Goal: Check status: Check status

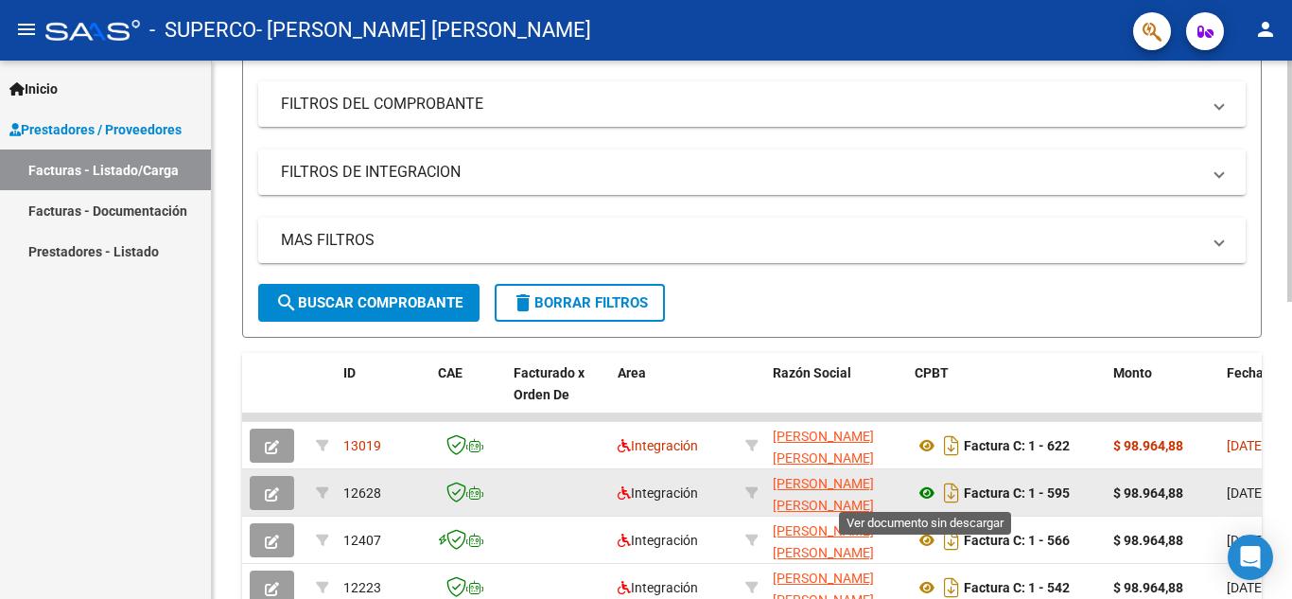
scroll to position [473, 0]
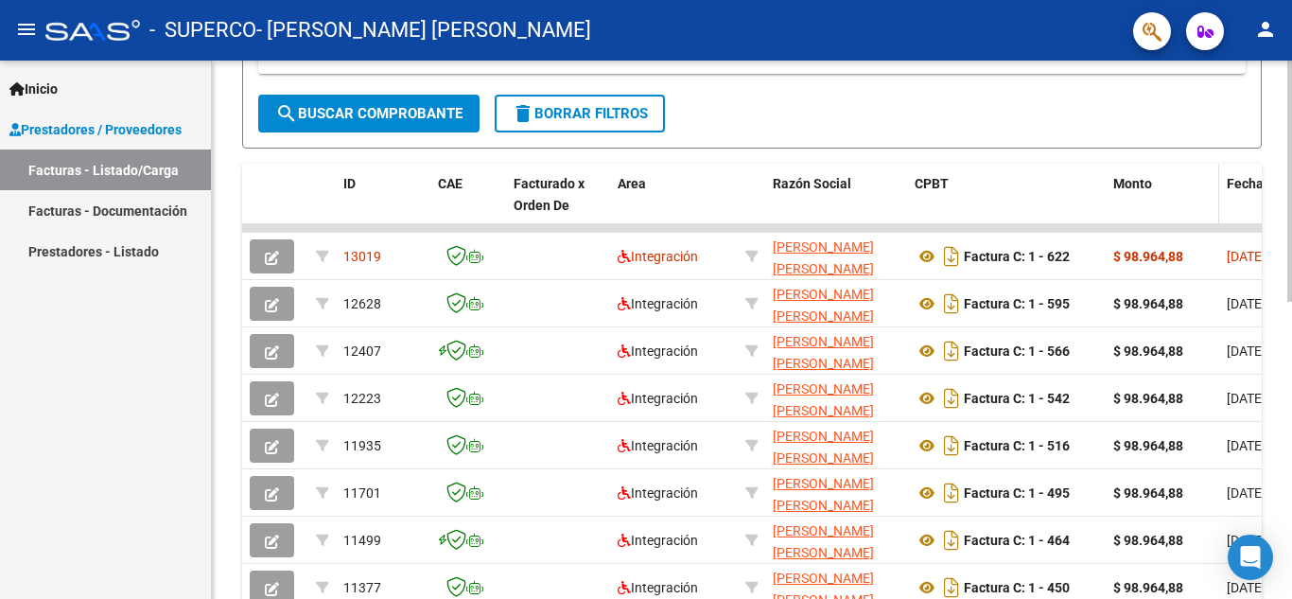
drag, startPoint x: 1034, startPoint y: 228, endPoint x: 1144, endPoint y: 217, distance: 110.3
click at [1144, 217] on div "ID CAE Facturado x Orden De Area Razón Social CPBT Monto Fecha Cpbt Días desde …" at bounding box center [752, 438] width 1020 height 549
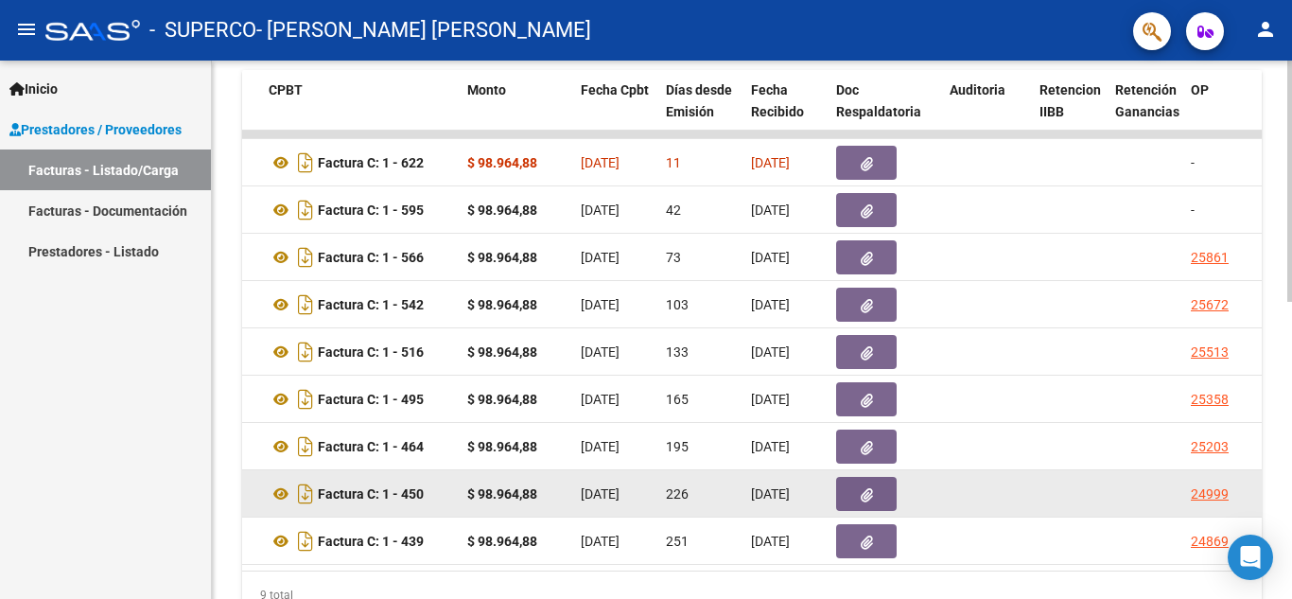
scroll to position [568, 0]
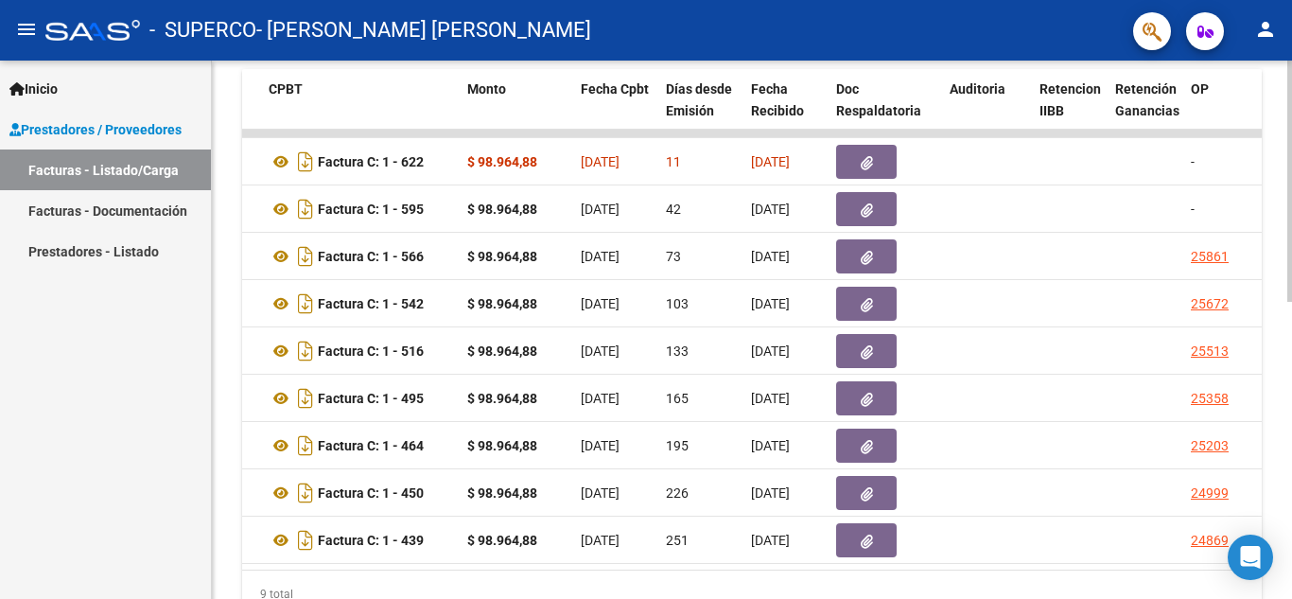
click at [567, 570] on datatable-body "13019 Integración [PERSON_NAME] [PERSON_NAME] 27415529096 Factura C: 1 - 622 $ …" at bounding box center [752, 350] width 1020 height 440
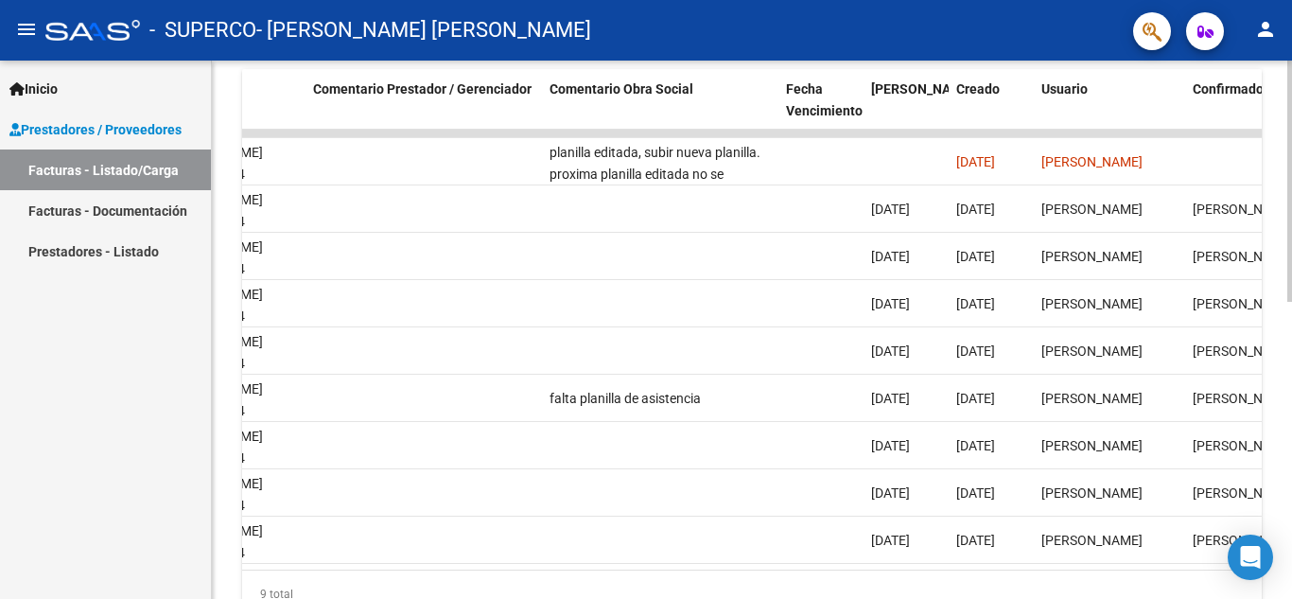
scroll to position [0, 2716]
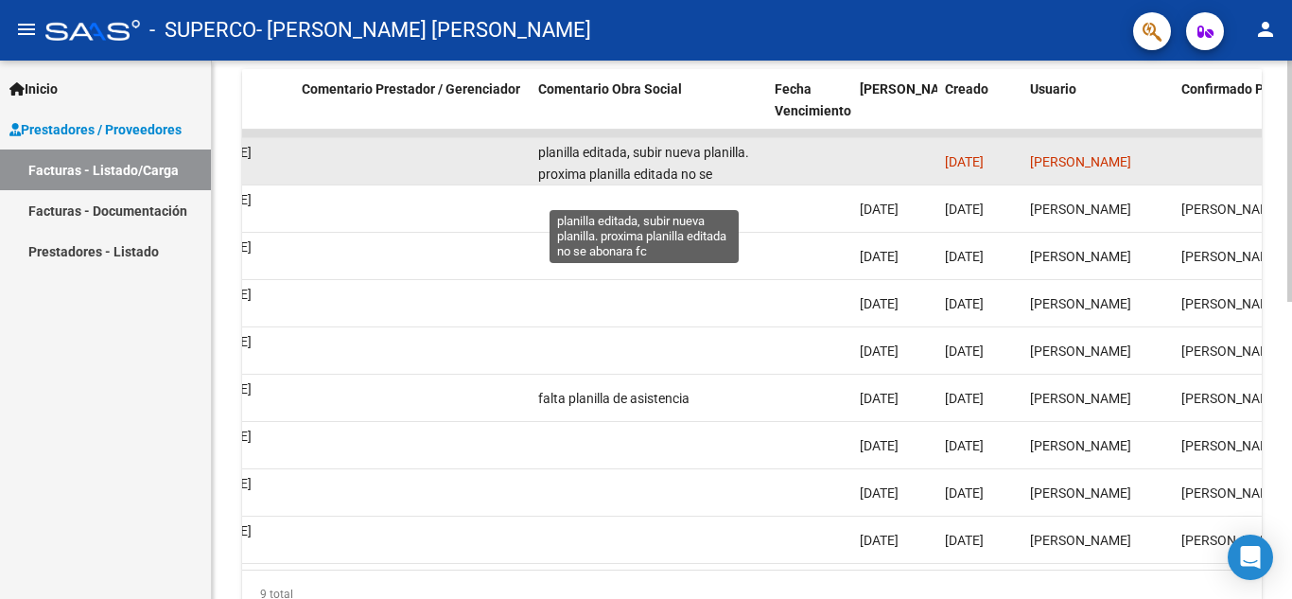
click at [654, 175] on span "planilla editada, subir nueva planilla. proxima planilla editada no se abonara …" at bounding box center [643, 174] width 211 height 59
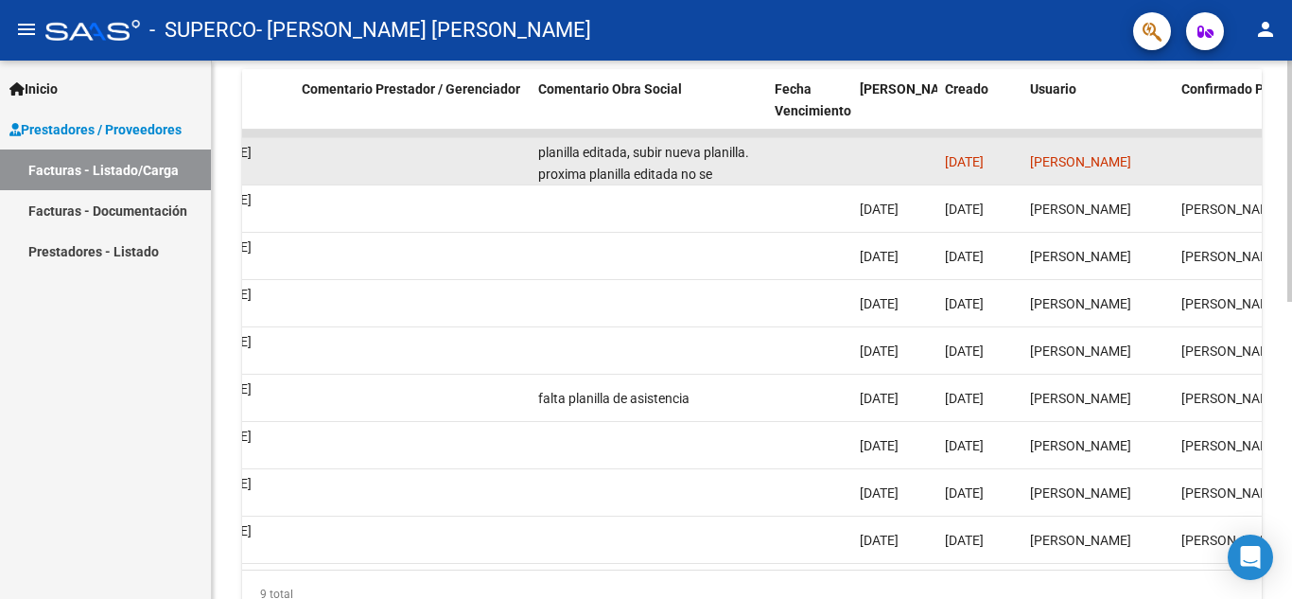
click at [689, 161] on div "planilla editada, subir nueva planilla. proxima planilla editada no se abonara …" at bounding box center [648, 162] width 221 height 40
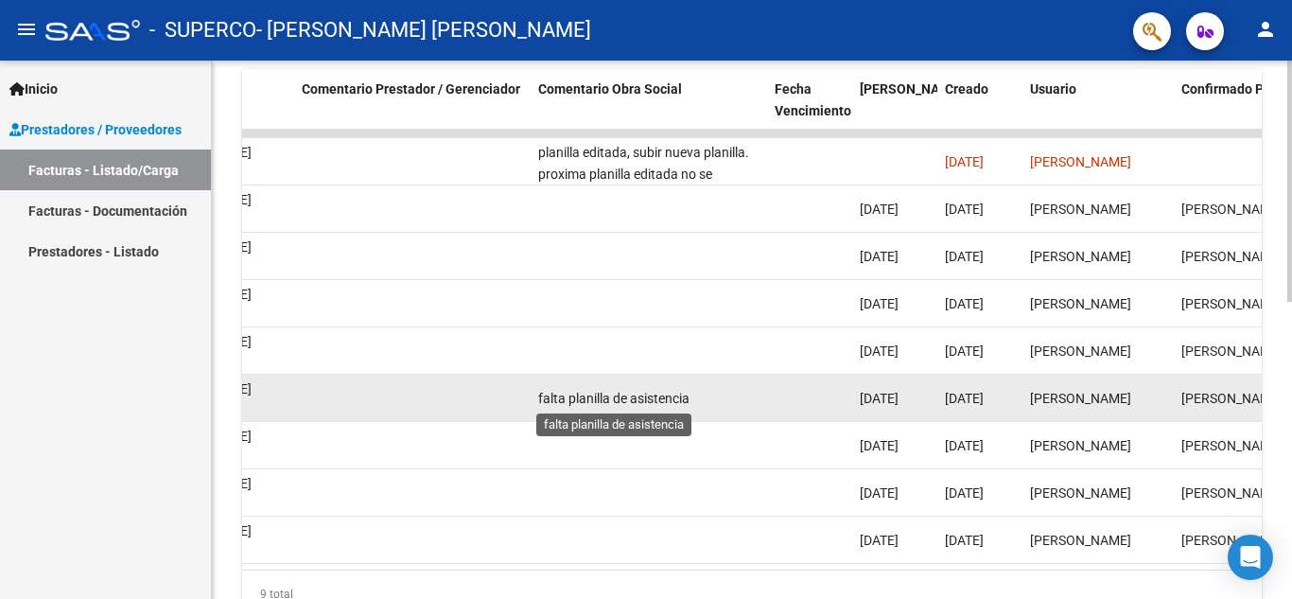
click at [624, 396] on span "falta planilla de asistencia" at bounding box center [613, 398] width 151 height 15
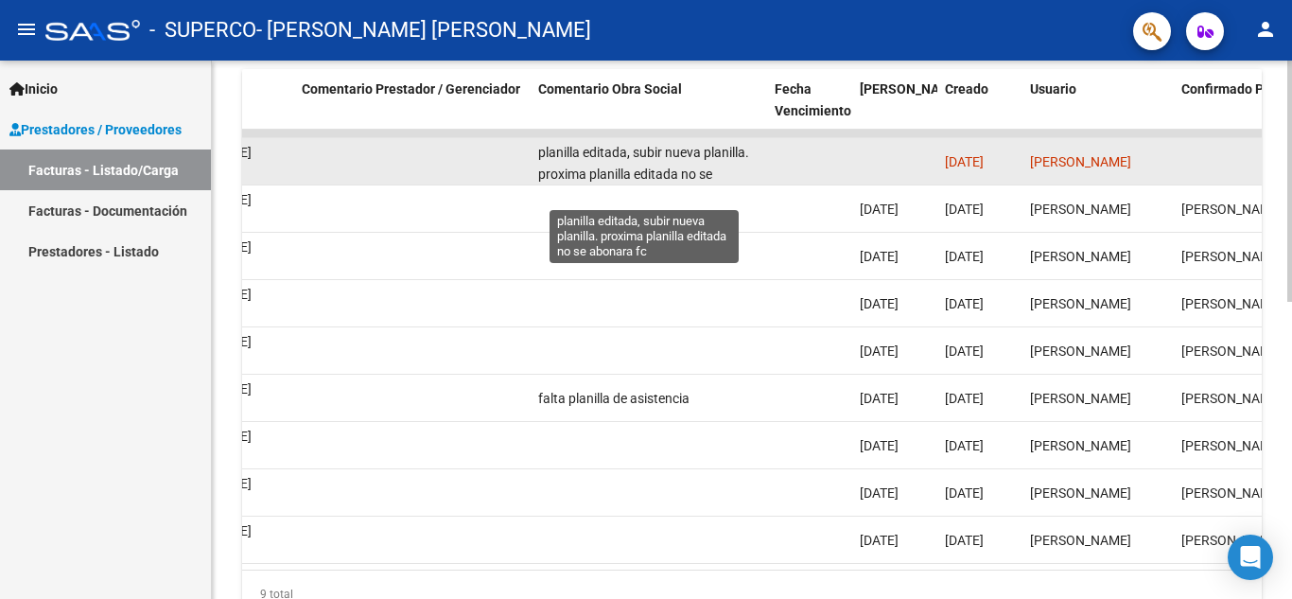
click at [672, 169] on span "planilla editada, subir nueva planilla. proxima planilla editada no se abonara …" at bounding box center [643, 174] width 211 height 59
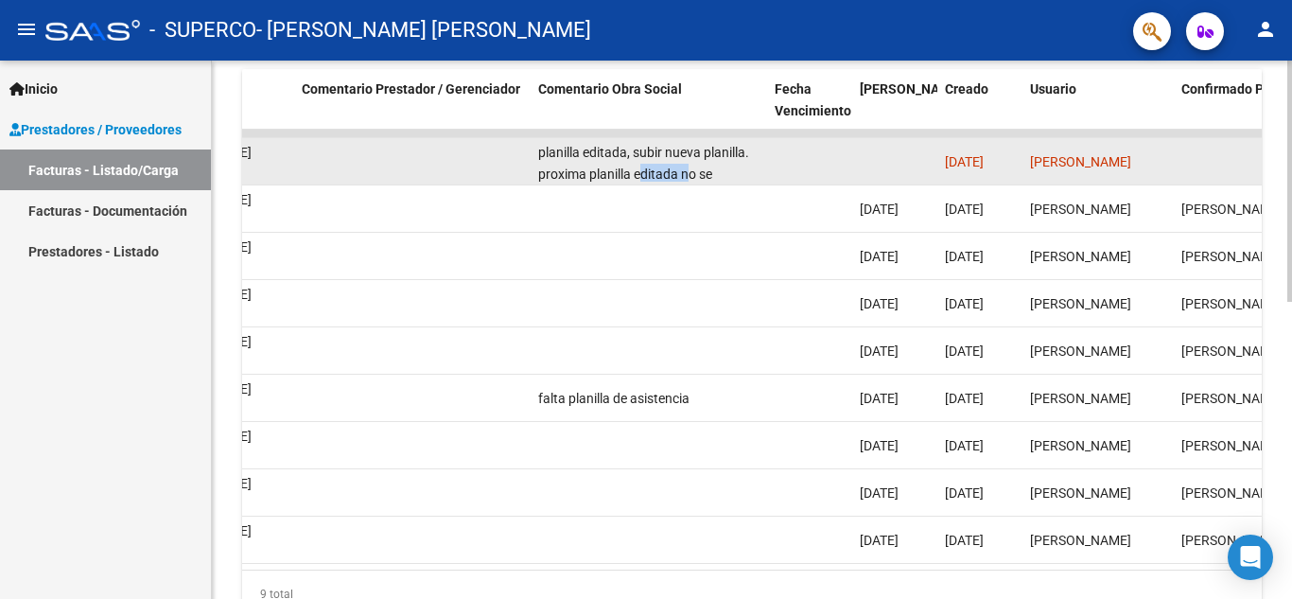
click at [672, 169] on span "planilla editada, subir nueva planilla. proxima planilla editada no se abonara …" at bounding box center [643, 174] width 211 height 59
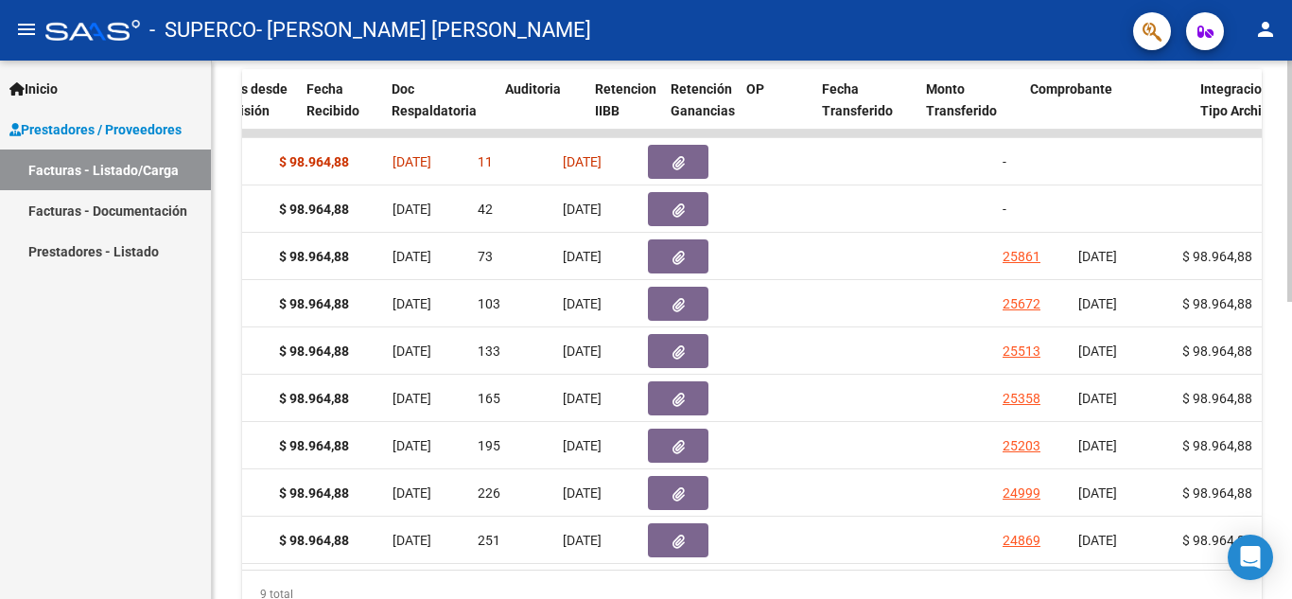
scroll to position [0, 753]
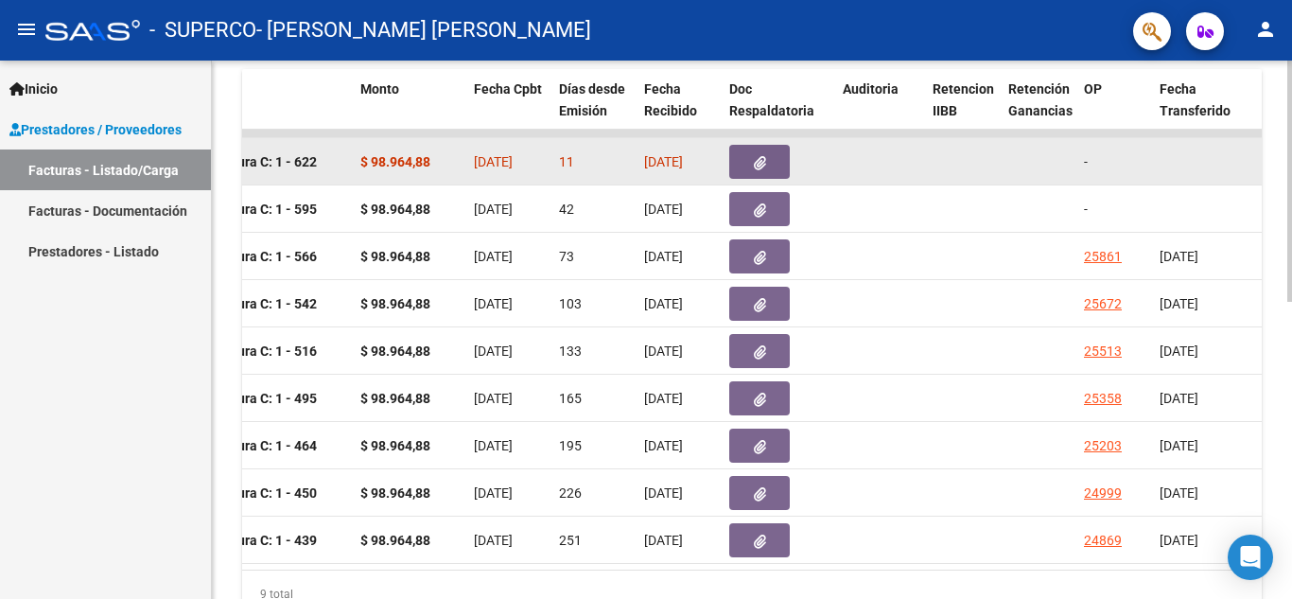
click at [767, 155] on button "button" at bounding box center [759, 162] width 61 height 34
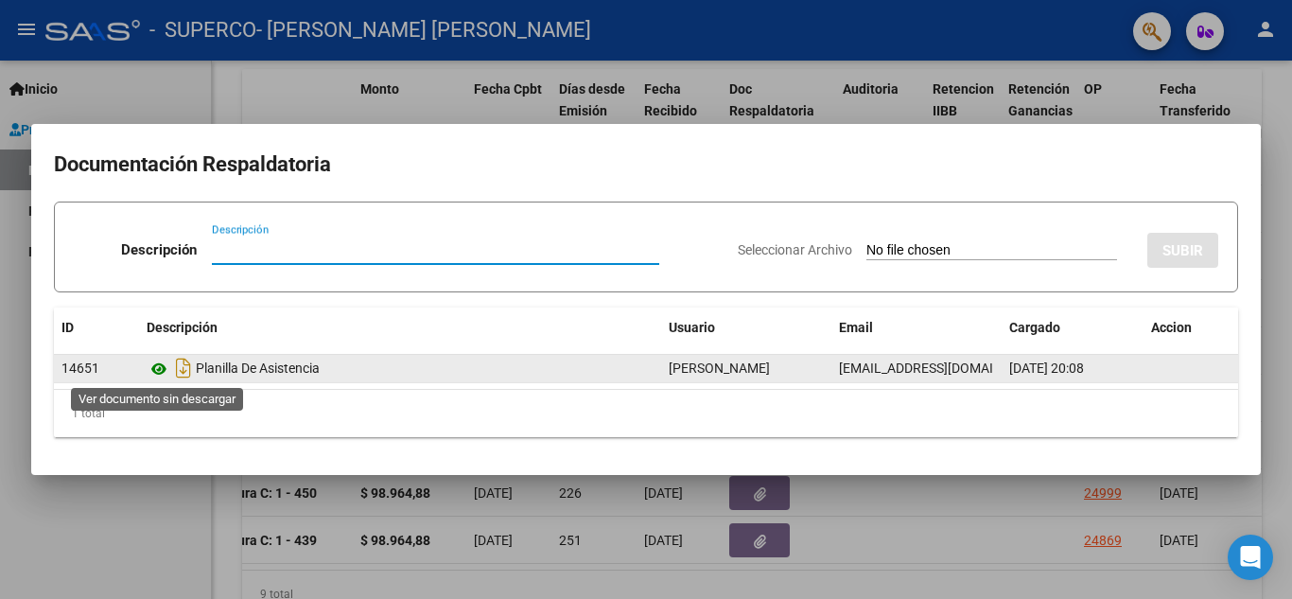
click at [165, 363] on icon at bounding box center [159, 369] width 25 height 23
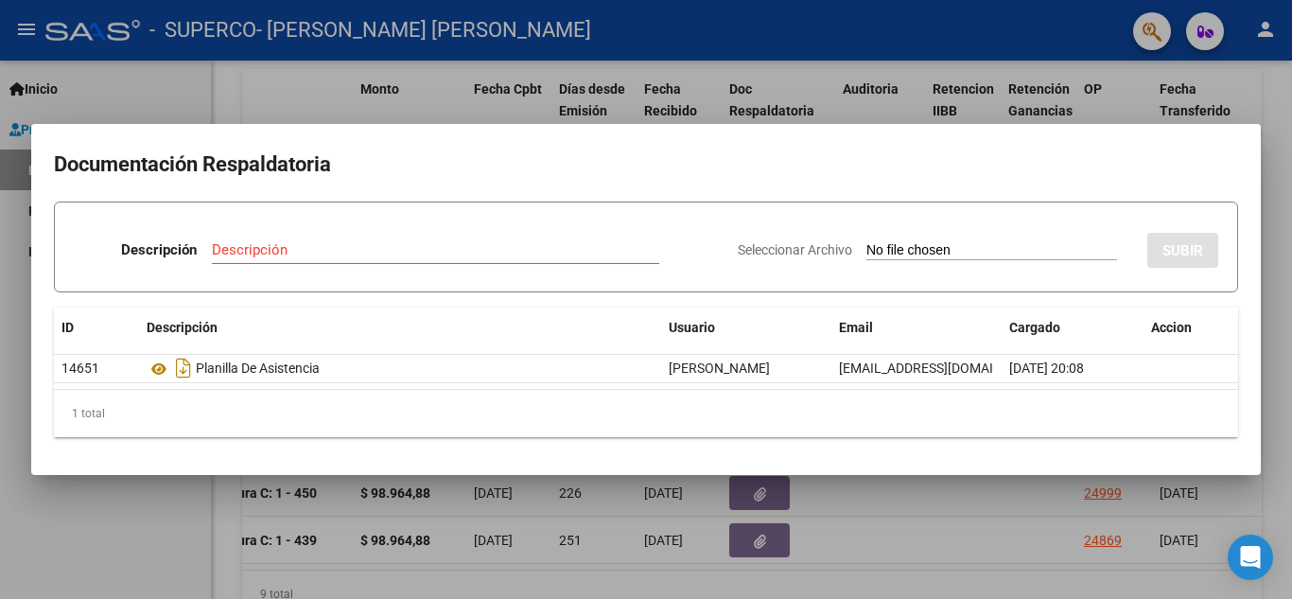
click at [173, 182] on h2 "Documentación Respaldatoria" at bounding box center [646, 165] width 1185 height 36
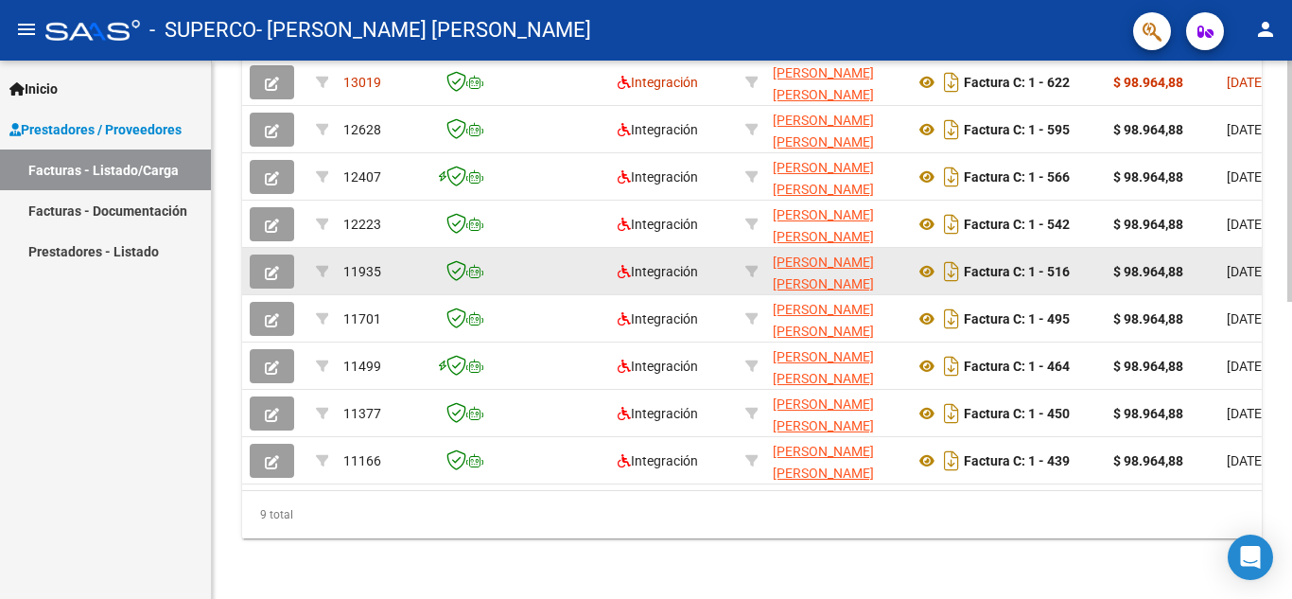
scroll to position [284, 0]
